Goal: Information Seeking & Learning: Learn about a topic

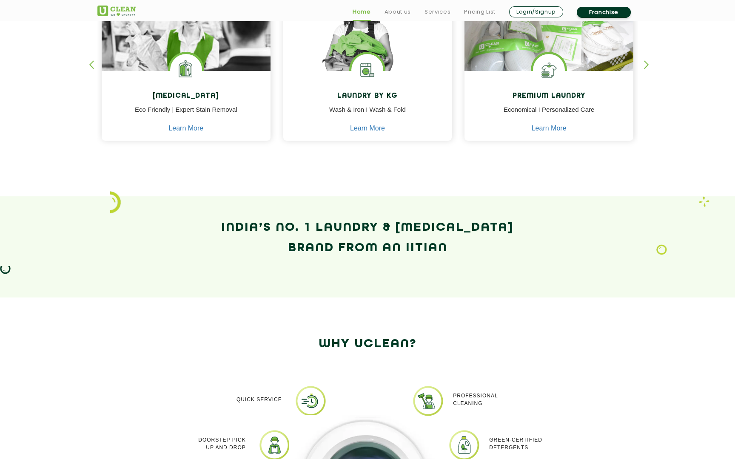
scroll to position [426, 0]
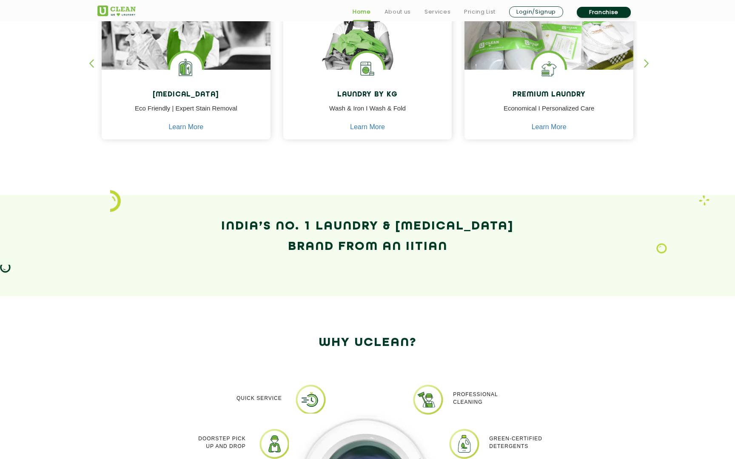
drag, startPoint x: 302, startPoint y: 246, endPoint x: 495, endPoint y: 254, distance: 193.2
click at [495, 254] on h2 "India’s No. 1 Laundry & Dry-Cleaning Brand from an IITian" at bounding box center [367, 236] width 540 height 41
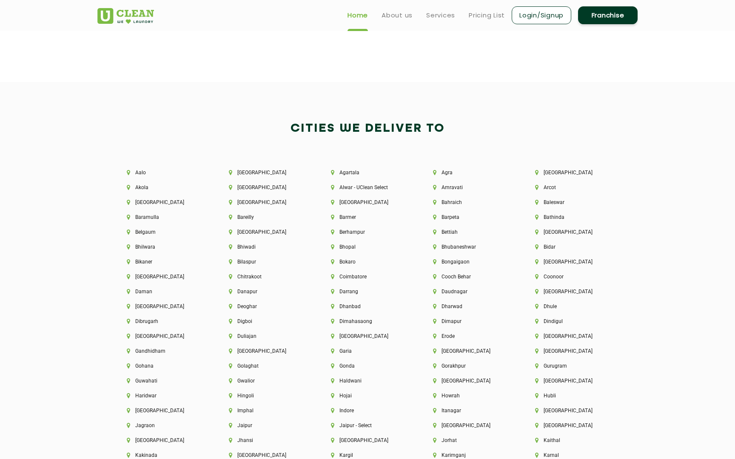
scroll to position [1775, 0]
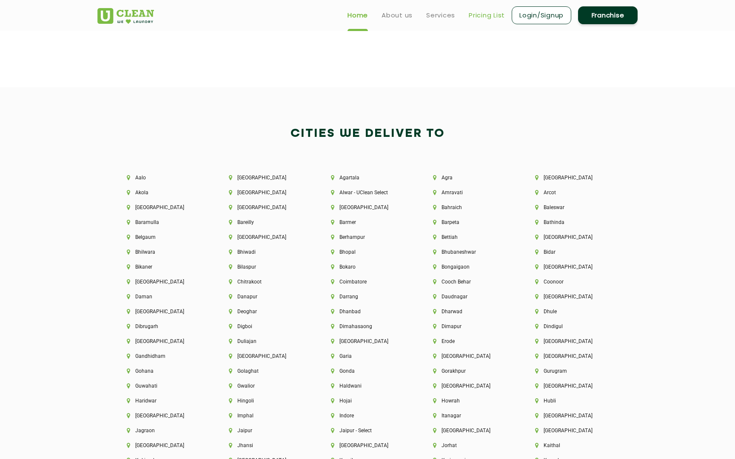
click at [483, 12] on link "Pricing List" at bounding box center [487, 15] width 36 height 10
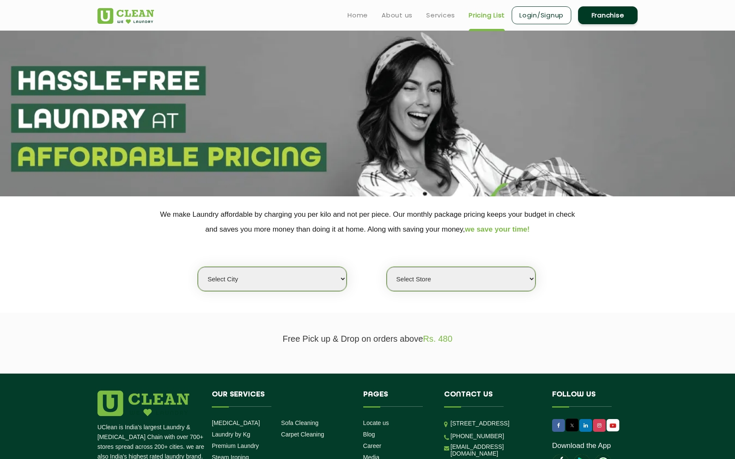
click at [293, 267] on div "Select city Aalo Abu Dhabi Agartala Agra Ahmedabad Akola Aligarh Alwar - UClean…" at bounding box center [272, 279] width 150 height 25
click at [293, 277] on select "Select city Aalo Abu Dhabi Agartala Agra Ahmedabad Akola Aligarh Alwar - UClean…" at bounding box center [272, 279] width 149 height 24
select select "118"
click at [198, 267] on select "Select city Aalo Abu Dhabi Agartala Agra Ahmedabad Akola Aligarh Alwar - UClean…" at bounding box center [272, 279] width 149 height 24
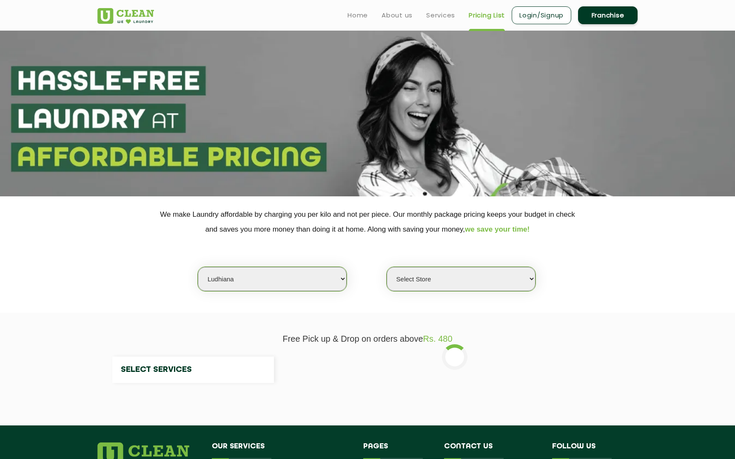
click at [446, 272] on select "Select Store" at bounding box center [461, 279] width 149 height 24
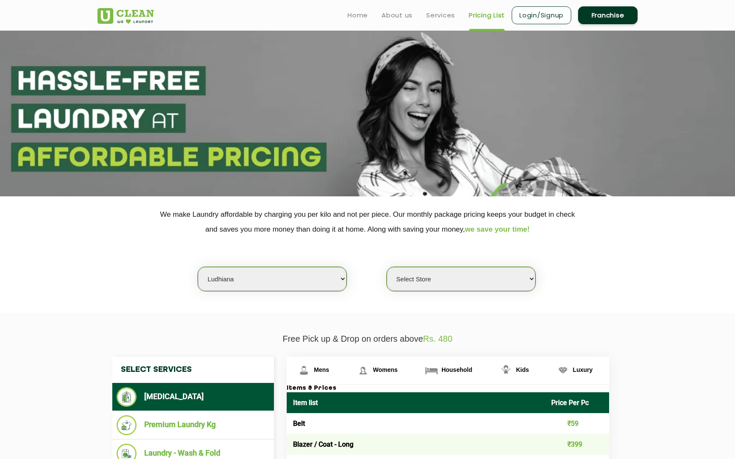
select select "596"
click at [387, 267] on select "Select Store UClean Mullanpur" at bounding box center [461, 279] width 149 height 24
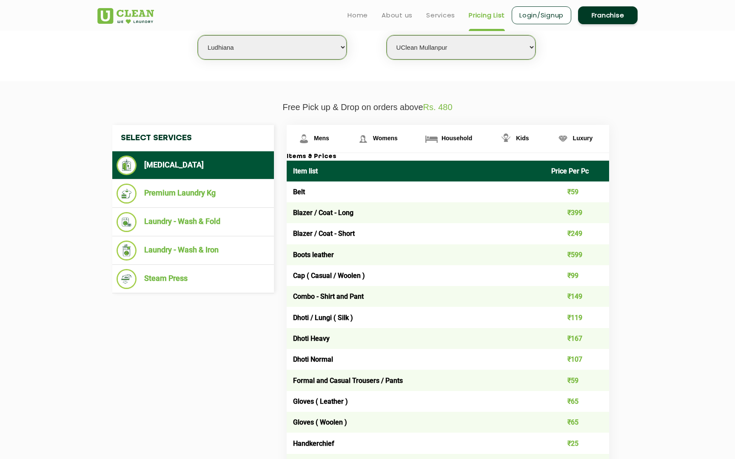
scroll to position [209, 0]
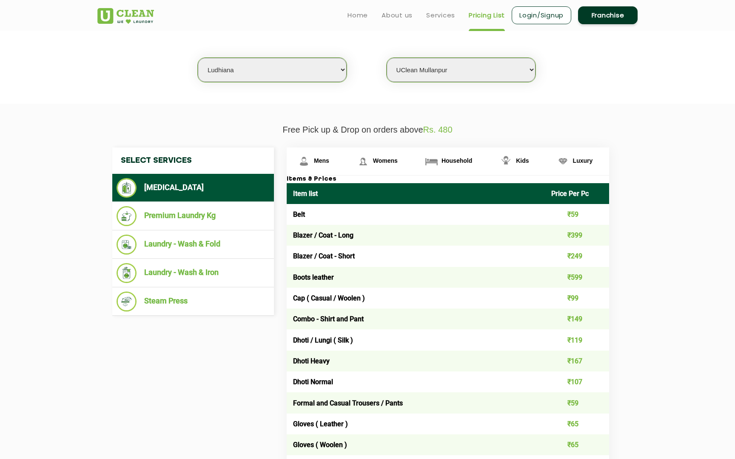
click at [322, 65] on select "Select city Aalo Abu Dhabi Agartala Agra Ahmedabad Akola Aligarh Alwar - UClean…" at bounding box center [272, 70] width 149 height 24
select select "16"
click at [198, 58] on select "Select city Aalo Abu Dhabi Agartala Agra Ahmedabad Akola Aligarh Alwar - UClean…" at bounding box center [272, 70] width 149 height 24
click at [417, 77] on select "Select Store UClean Deonar UClean LBS Marg UClean Chembur UClean Worli UClean K…" at bounding box center [461, 70] width 149 height 24
click at [387, 58] on select "Select Store UClean Deonar UClean LBS Marg UClean Chembur UClean Worli UClean K…" at bounding box center [461, 70] width 149 height 24
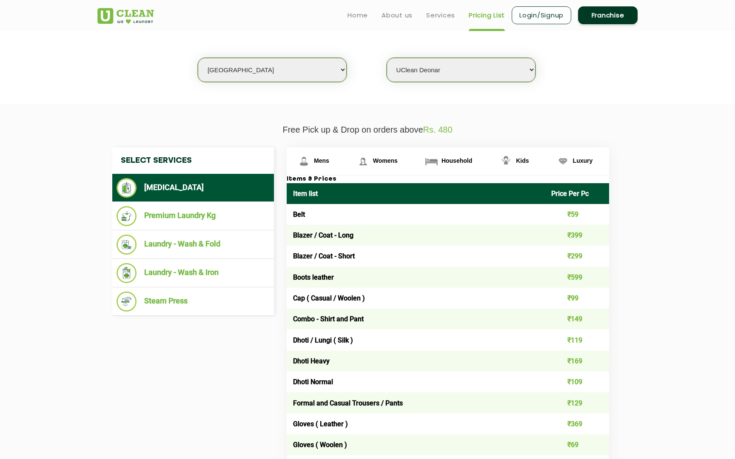
click at [451, 71] on select "Select Store UClean Deonar UClean LBS Marg UClean Chembur UClean Worli UClean K…" at bounding box center [461, 70] width 149 height 24
click at [387, 58] on select "Select Store UClean Deonar UClean LBS Marg UClean Chembur UClean Worli UClean K…" at bounding box center [461, 70] width 149 height 24
click at [483, 71] on select "Select Store UClean Deonar UClean LBS Marg UClean Chembur UClean Worli UClean K…" at bounding box center [461, 70] width 149 height 24
select select "496"
click at [387, 58] on select "Select Store UClean Deonar UClean LBS Marg UClean Chembur UClean Worli UClean K…" at bounding box center [461, 70] width 149 height 24
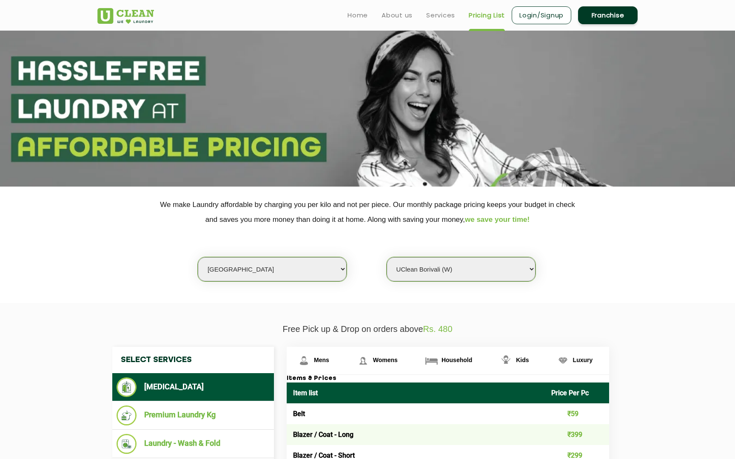
scroll to position [0, 0]
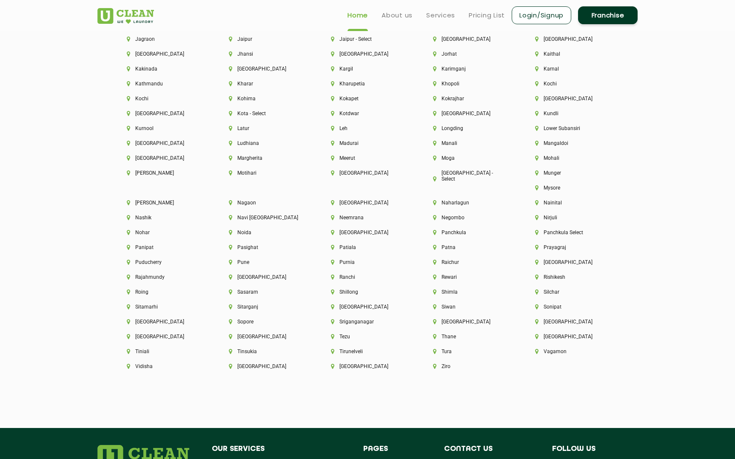
scroll to position [2324, 0]
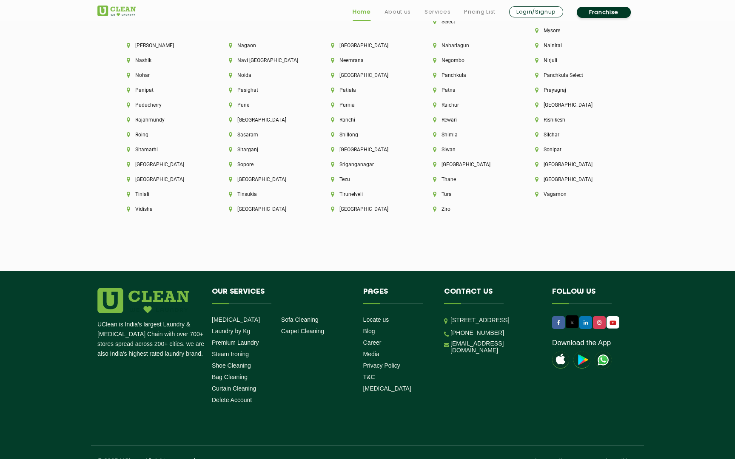
drag, startPoint x: 246, startPoint y: 288, endPoint x: 238, endPoint y: 288, distance: 8.1
click at [238, 288] on h4 "Our Services" at bounding box center [281, 296] width 139 height 16
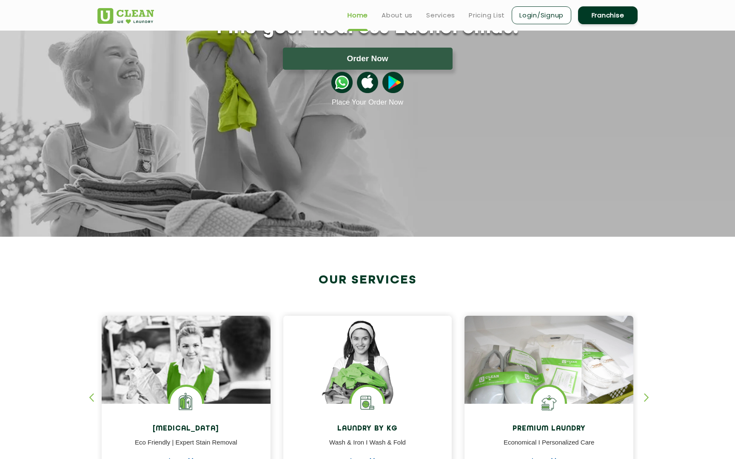
scroll to position [0, 0]
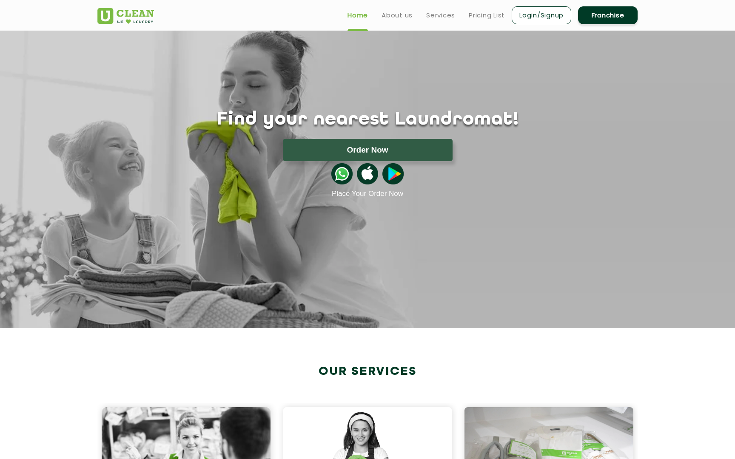
click at [601, 17] on link "Franchise" at bounding box center [608, 15] width 60 height 18
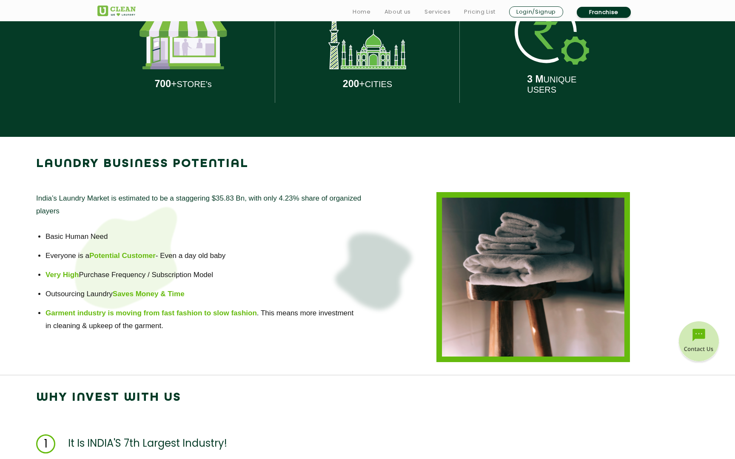
scroll to position [474, 0]
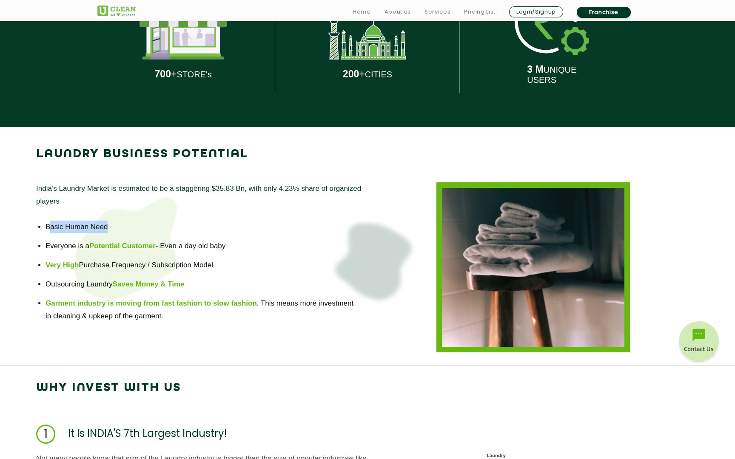
drag, startPoint x: 49, startPoint y: 231, endPoint x: 139, endPoint y: 230, distance: 89.7
click at [140, 231] on li "Basic Human Need" at bounding box center [201, 227] width 313 height 13
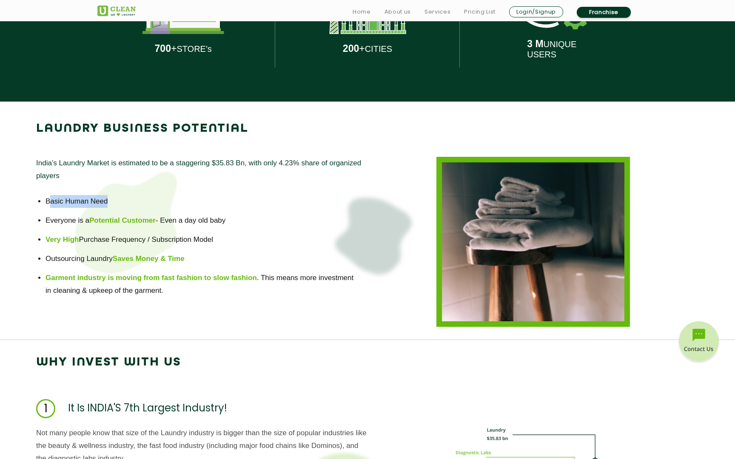
scroll to position [511, 0]
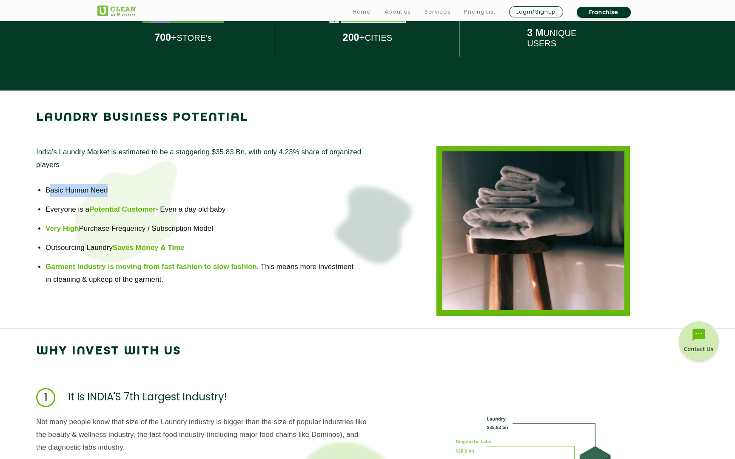
drag, startPoint x: 175, startPoint y: 214, endPoint x: 251, endPoint y: 210, distance: 76.7
click at [251, 210] on li "Everyone is a Potential Customer - Even a day old baby" at bounding box center [201, 209] width 313 height 13
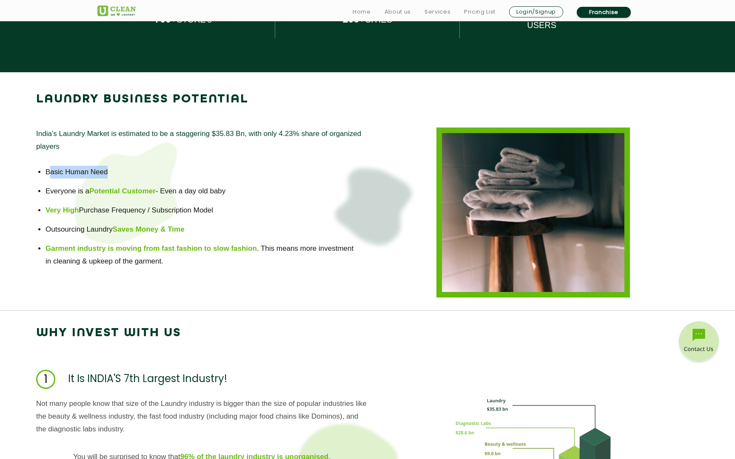
scroll to position [532, 0]
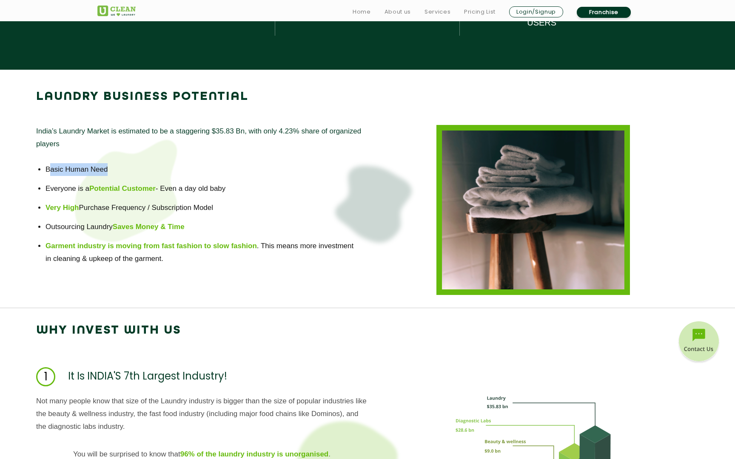
drag, startPoint x: 86, startPoint y: 207, endPoint x: 222, endPoint y: 208, distance: 136.1
click at [225, 208] on li "Very High Purchase Frequency / Subscription Model" at bounding box center [201, 208] width 313 height 13
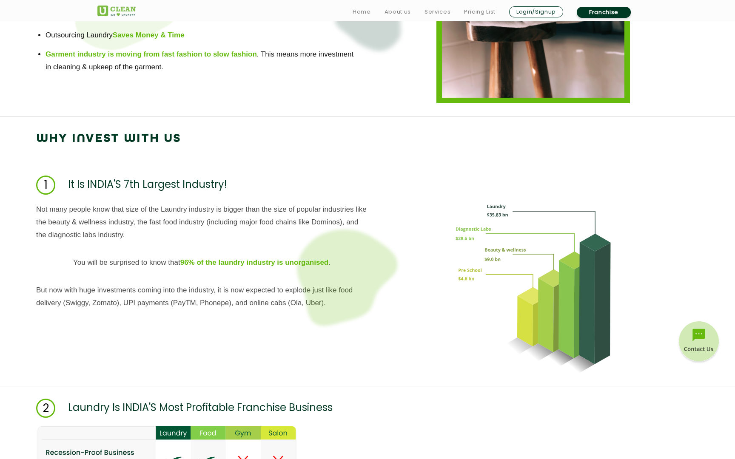
scroll to position [724, 0]
drag, startPoint x: 107, startPoint y: 183, endPoint x: 234, endPoint y: 187, distance: 127.2
click at [235, 188] on div "1 It Is INDIA'S 7th Largest Industry!" at bounding box center [367, 184] width 722 height 19
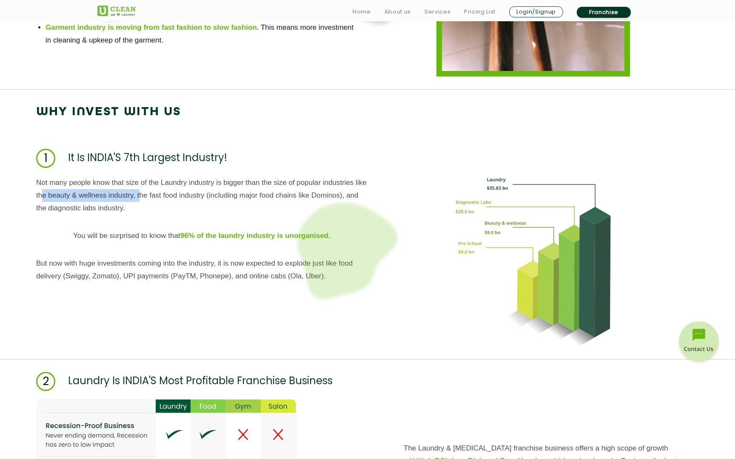
drag, startPoint x: 56, startPoint y: 199, endPoint x: 154, endPoint y: 199, distance: 97.4
click at [154, 199] on p "Not many people know that size of the Laundry industry is bigger than the size …" at bounding box center [201, 195] width 331 height 38
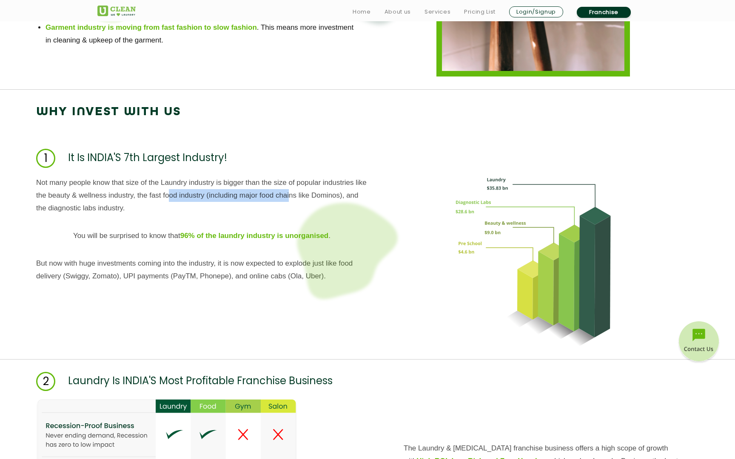
drag, startPoint x: 184, startPoint y: 196, endPoint x: 297, endPoint y: 198, distance: 113.1
click at [305, 199] on p "Not many people know that size of the Laundry industry is bigger than the size …" at bounding box center [201, 195] width 331 height 38
drag, startPoint x: 335, startPoint y: 196, endPoint x: 359, endPoint y: 196, distance: 23.8
click at [359, 196] on p "Not many people know that size of the Laundry industry is bigger than the size …" at bounding box center [201, 195] width 331 height 38
drag, startPoint x: 65, startPoint y: 207, endPoint x: 156, endPoint y: 206, distance: 91.0
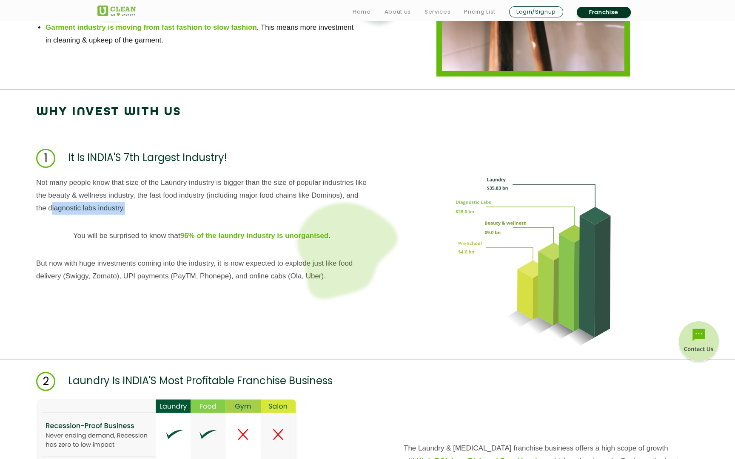
click at [157, 206] on p "Not many people know that size of the Laundry industry is bigger than the size …" at bounding box center [201, 195] width 331 height 38
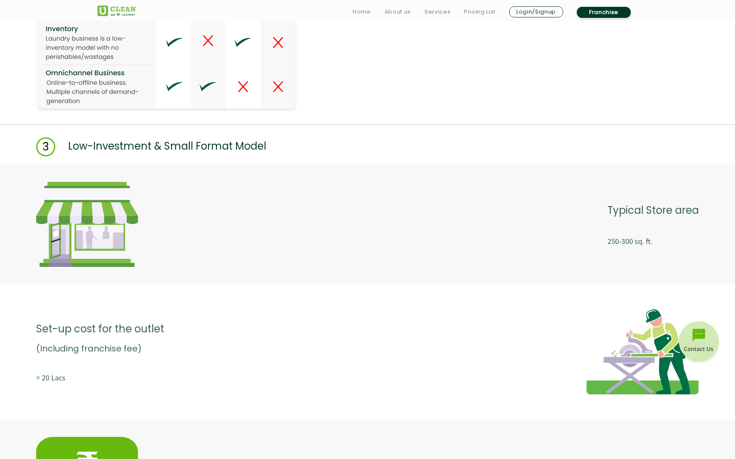
scroll to position [1276, 0]
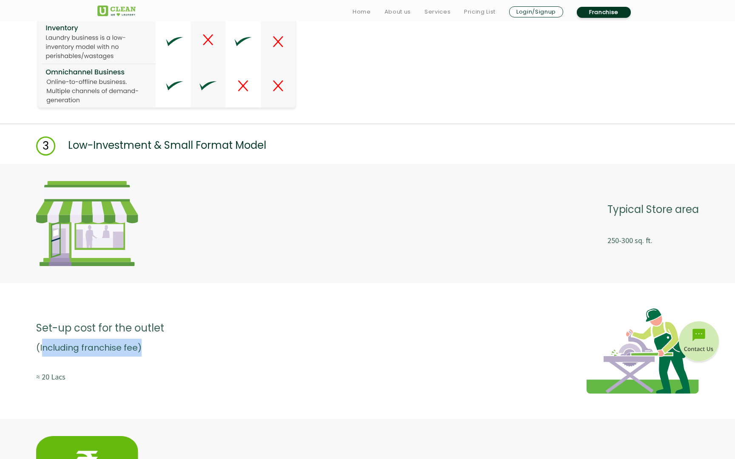
drag, startPoint x: 43, startPoint y: 347, endPoint x: 193, endPoint y: 346, distance: 149.3
click at [193, 347] on div "Set-up cost for the outlet (Including franchise fee) ≈ 20 Lacs" at bounding box center [367, 351] width 662 height 85
drag, startPoint x: 43, startPoint y: 379, endPoint x: 121, endPoint y: 379, distance: 77.8
click at [121, 379] on p "≈ 20 Lacs" at bounding box center [100, 377] width 128 height 15
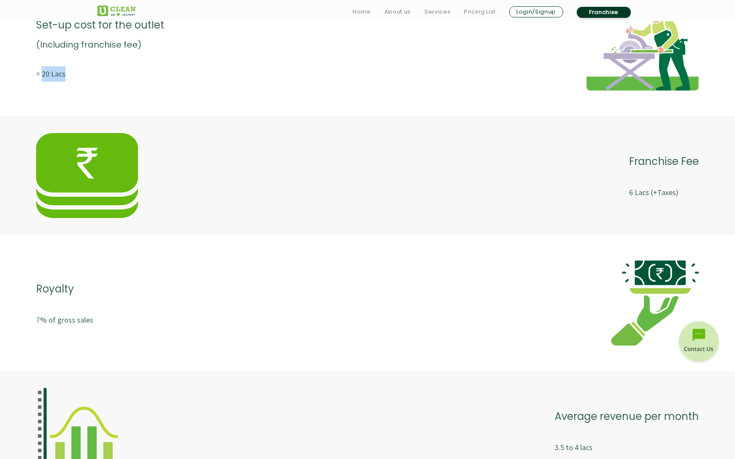
scroll to position [1614, 0]
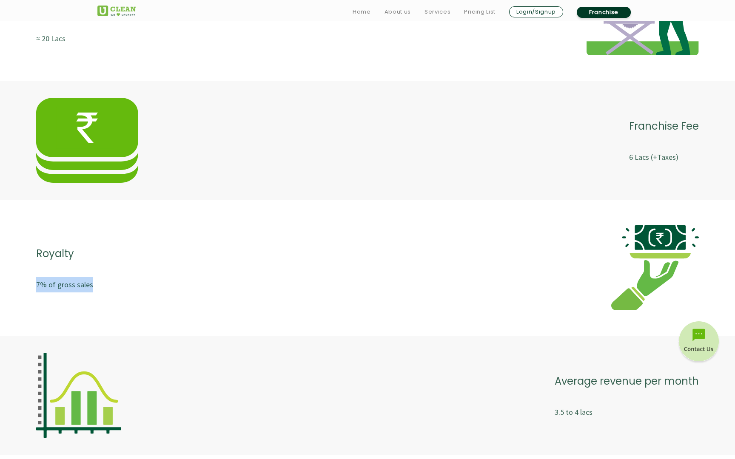
drag, startPoint x: 35, startPoint y: 283, endPoint x: 148, endPoint y: 283, distance: 112.7
click at [148, 283] on div "Royalty 7% of gross sales" at bounding box center [367, 267] width 735 height 119
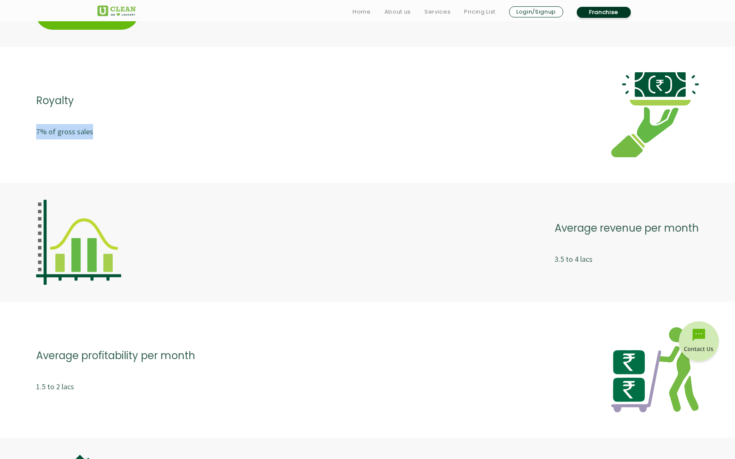
scroll to position [1790, 0]
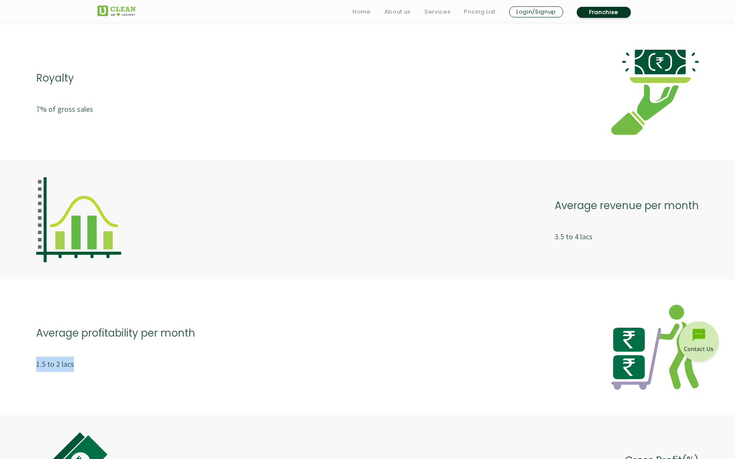
drag, startPoint x: 35, startPoint y: 364, endPoint x: 102, endPoint y: 364, distance: 67.2
click at [104, 364] on div "Average profitability per month 1.5 to 2 lacs" at bounding box center [367, 347] width 735 height 119
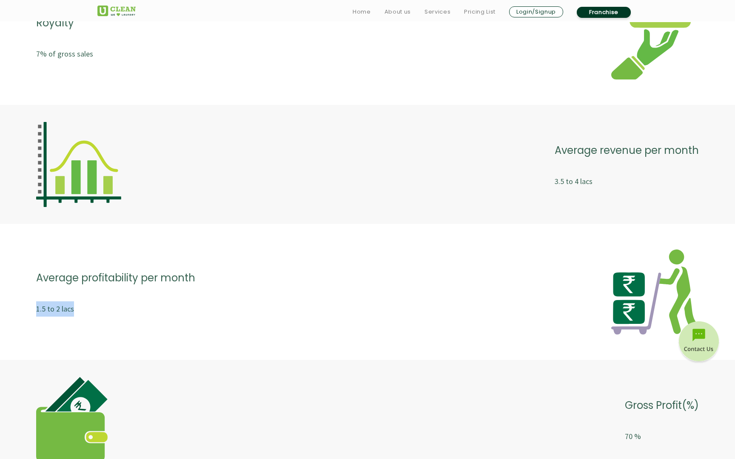
scroll to position [1845, 0]
click at [563, 182] on p "3.5 to 4 lacs" at bounding box center [626, 180] width 144 height 15
drag, startPoint x: 555, startPoint y: 182, endPoint x: 608, endPoint y: 182, distance: 53.2
click at [608, 182] on p "3.5 to 4 lacs" at bounding box center [626, 180] width 144 height 15
drag, startPoint x: 547, startPoint y: 178, endPoint x: 614, endPoint y: 179, distance: 66.8
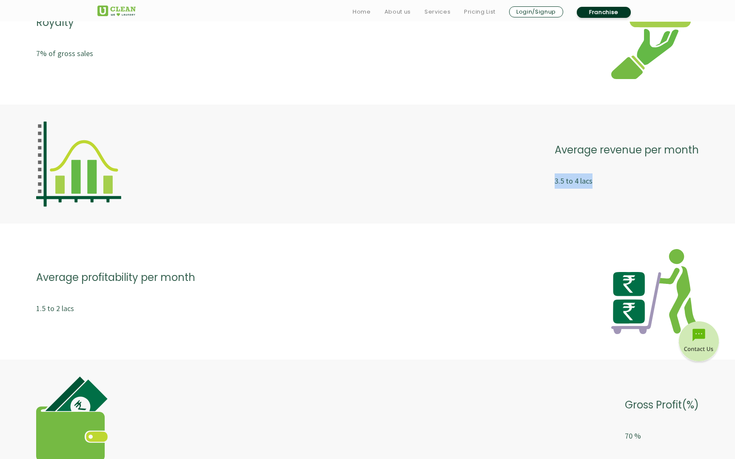
click at [614, 179] on div "Average revenue per month 3.5 to 4 lacs" at bounding box center [367, 164] width 662 height 85
click at [614, 179] on p "3.5 to 4 lacs" at bounding box center [626, 180] width 144 height 15
drag, startPoint x: 549, startPoint y: 176, endPoint x: 615, endPoint y: 178, distance: 65.9
click at [615, 178] on div "Average revenue per month 3.5 to 4 lacs" at bounding box center [367, 164] width 662 height 85
drag, startPoint x: 25, startPoint y: 313, endPoint x: 123, endPoint y: 317, distance: 98.7
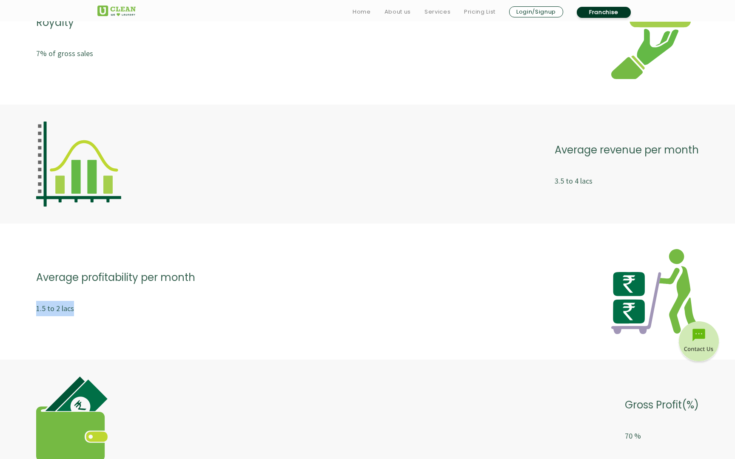
click at [123, 317] on div "Average profitability per month 1.5 to 2 lacs" at bounding box center [367, 291] width 735 height 119
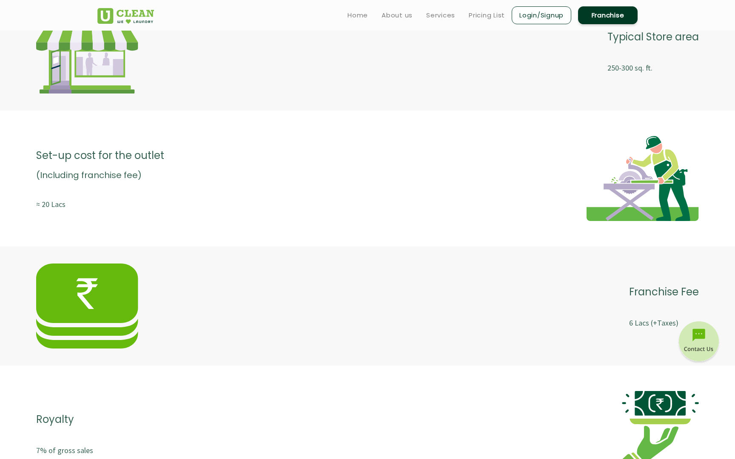
scroll to position [1441, 0]
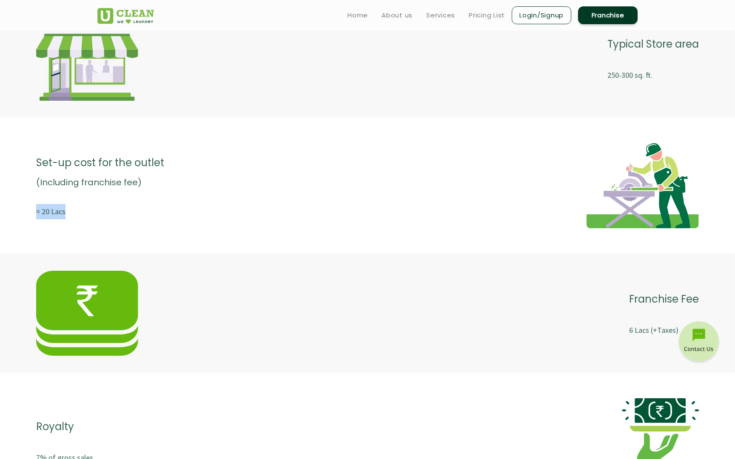
drag, startPoint x: 33, startPoint y: 214, endPoint x: 82, endPoint y: 213, distance: 48.5
click at [82, 213] on div "Set-up cost for the outlet (Including franchise fee) ≈ 20 Lacs" at bounding box center [367, 185] width 735 height 119
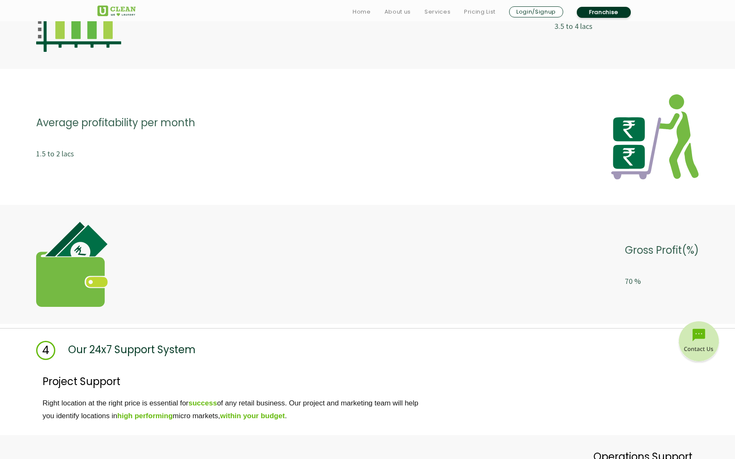
scroll to position [2003, 0]
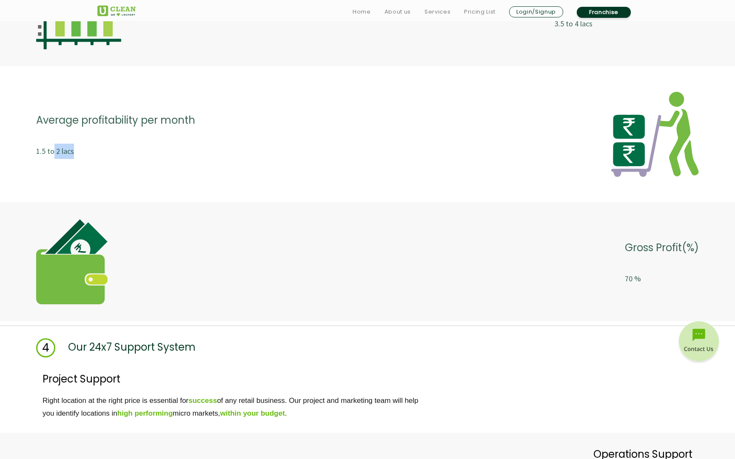
drag, startPoint x: 54, startPoint y: 151, endPoint x: 116, endPoint y: 151, distance: 61.7
click at [116, 151] on p "1.5 to 2 lacs" at bounding box center [115, 151] width 159 height 15
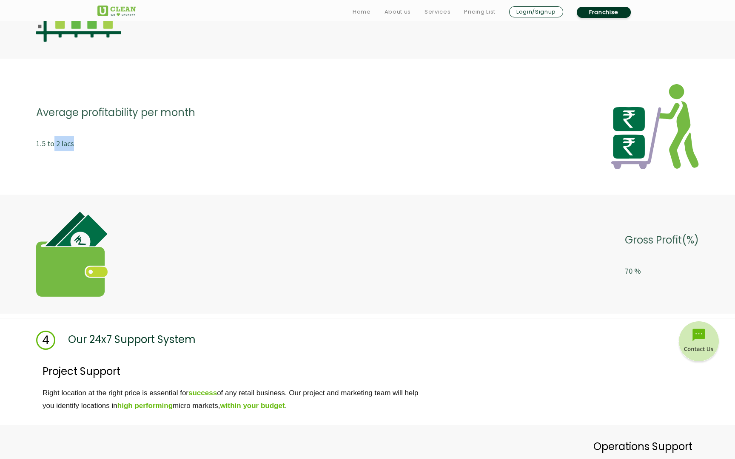
scroll to position [2100, 0]
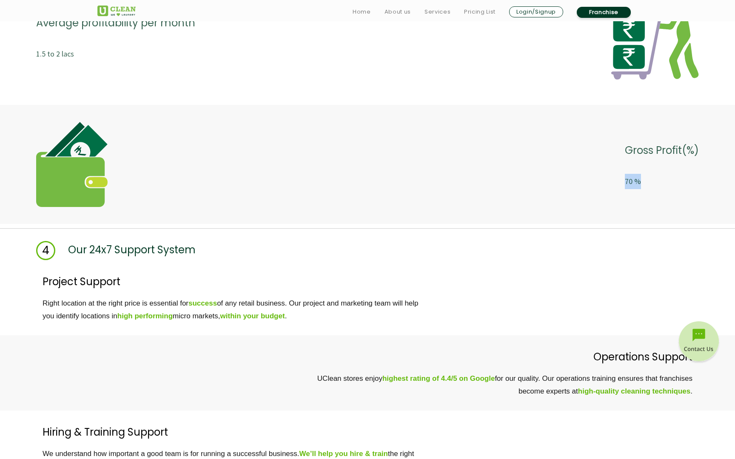
drag, startPoint x: 629, startPoint y: 181, endPoint x: 667, endPoint y: 181, distance: 37.8
click at [667, 181] on p "70 %" at bounding box center [662, 181] width 74 height 15
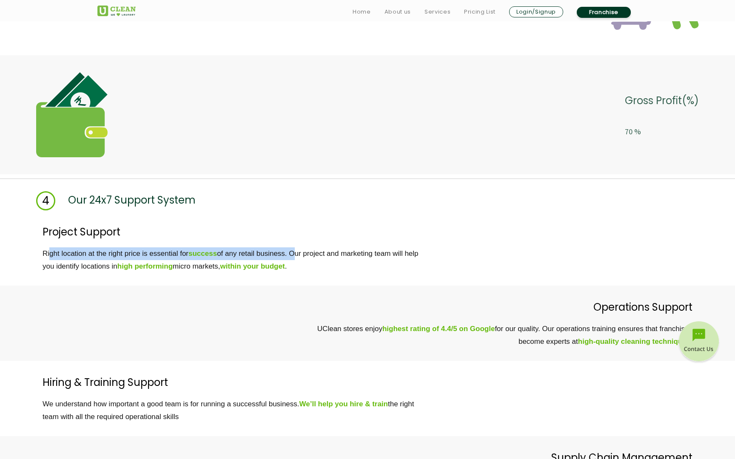
drag, startPoint x: 48, startPoint y: 254, endPoint x: 295, endPoint y: 258, distance: 247.1
click at [295, 258] on p "Right location at the right price is essential for success of any retail busine…" at bounding box center [386, 260] width 686 height 26
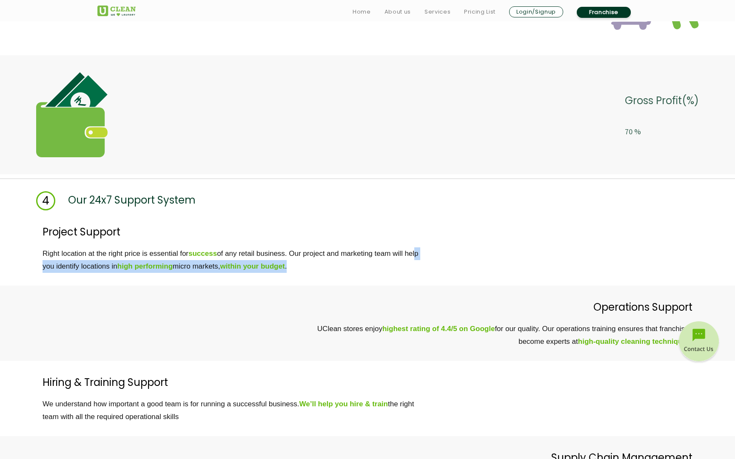
drag, startPoint x: 50, startPoint y: 267, endPoint x: 227, endPoint y: 285, distance: 178.3
click at [227, 285] on div "Project Support Right location at the right price is essential for success of a…" at bounding box center [367, 247] width 735 height 75
click at [339, 258] on p "Right location at the right price is essential for success of any retail busine…" at bounding box center [386, 260] width 686 height 26
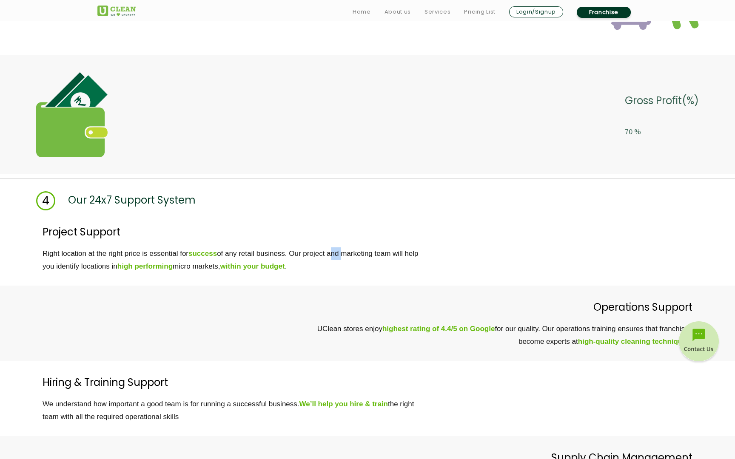
click at [339, 258] on p "Right location at the right price is essential for success of any retail busine…" at bounding box center [386, 260] width 686 height 26
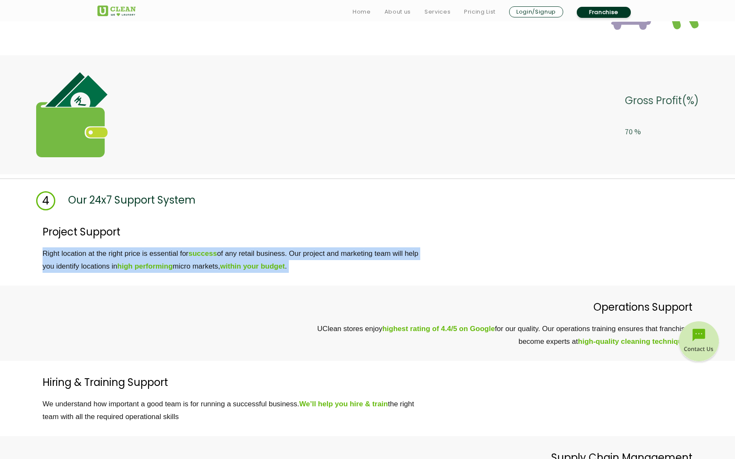
click at [339, 258] on p "Right location at the right price is essential for success of any retail busine…" at bounding box center [386, 260] width 686 height 26
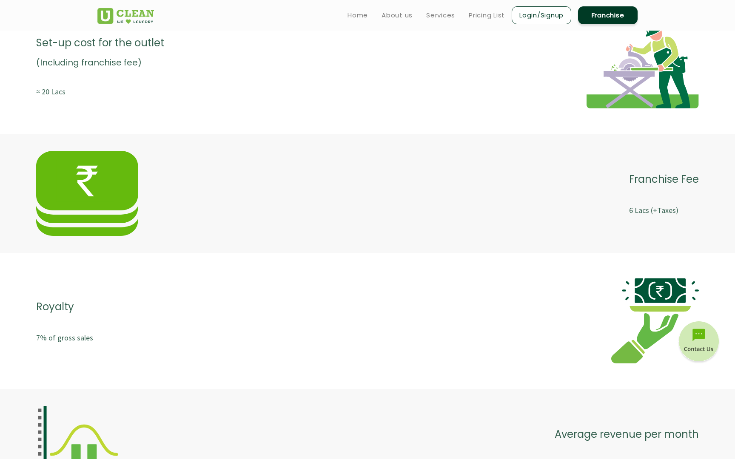
scroll to position [1522, 0]
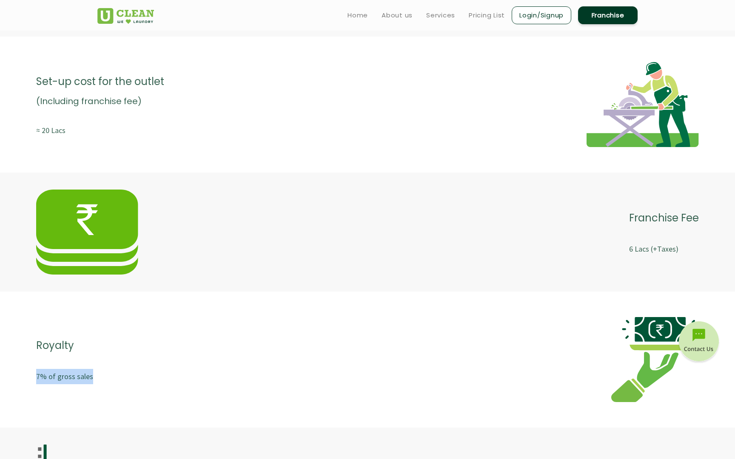
drag, startPoint x: 22, startPoint y: 378, endPoint x: 167, endPoint y: 385, distance: 145.2
click at [167, 385] on div "Royalty 7% of gross sales" at bounding box center [367, 359] width 735 height 119
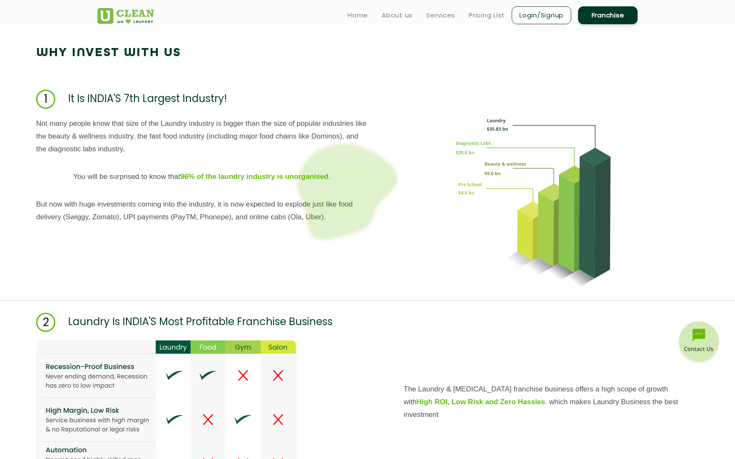
scroll to position [657, 0]
